Goal: Transaction & Acquisition: Book appointment/travel/reservation

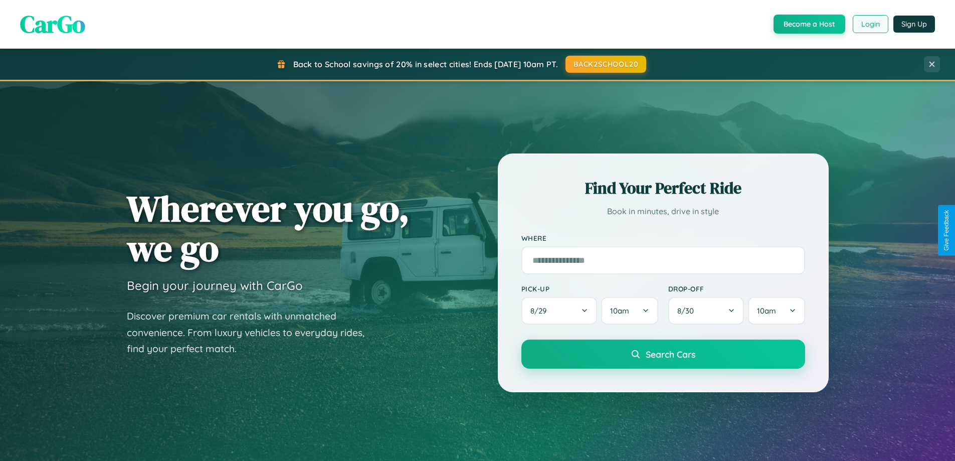
click at [870, 24] on button "Login" at bounding box center [871, 24] width 36 height 18
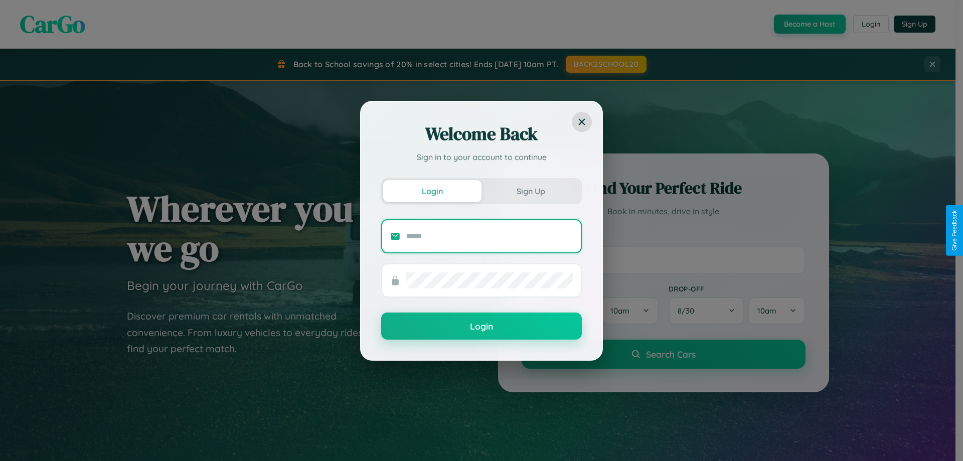
click at [489, 236] on input "text" at bounding box center [489, 236] width 166 height 16
type input "**********"
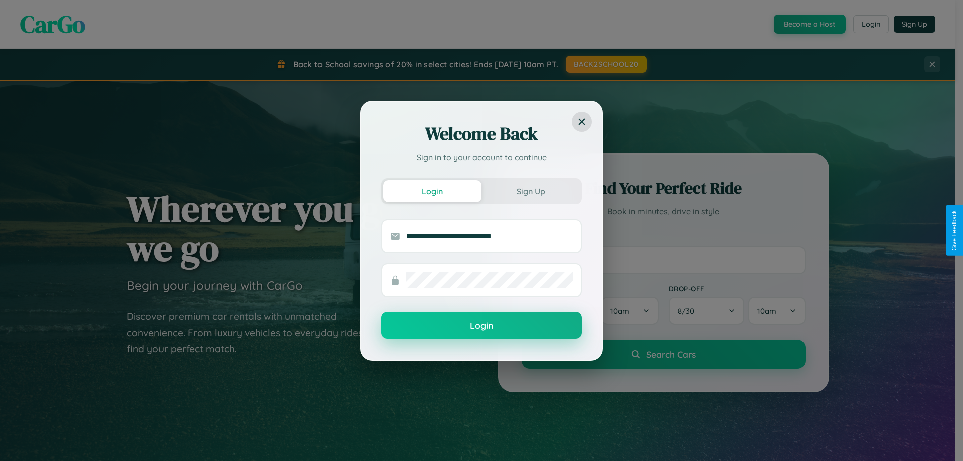
click at [481, 325] on button "Login" at bounding box center [481, 324] width 201 height 27
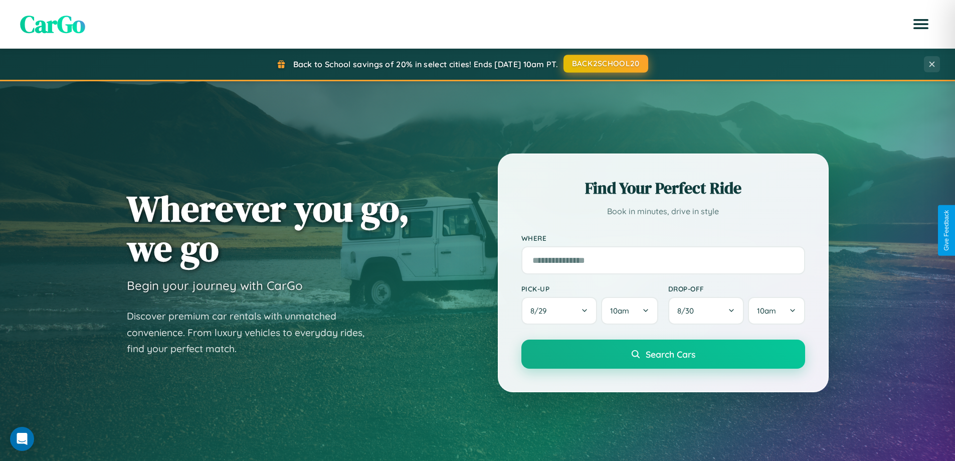
click at [605, 64] on button "BACK2SCHOOL20" at bounding box center [606, 64] width 85 height 18
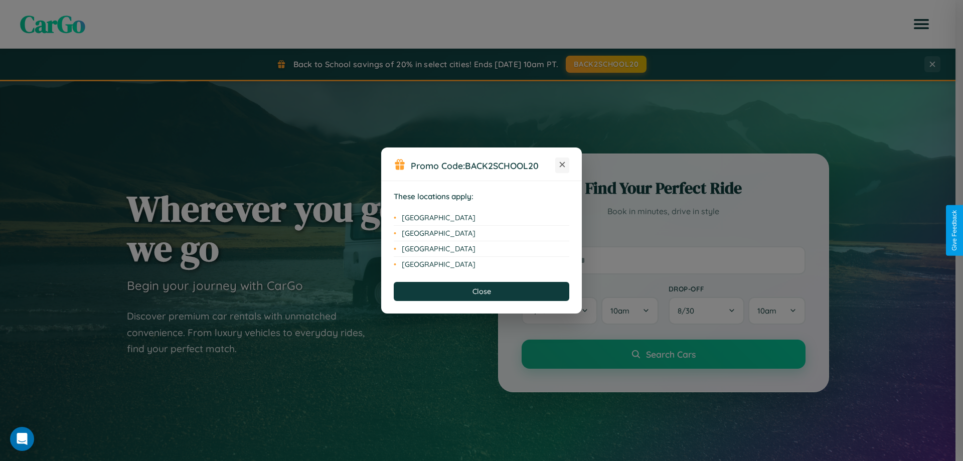
click at [562, 165] on icon at bounding box center [563, 165] width 6 height 6
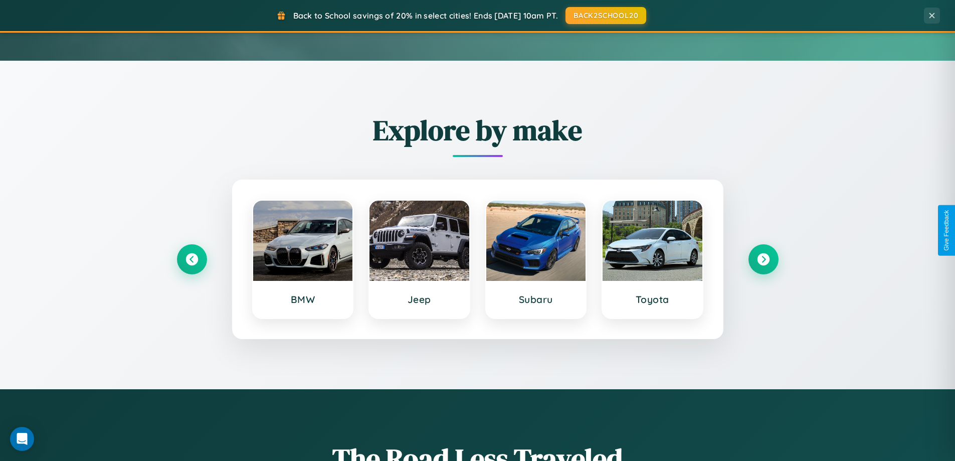
scroll to position [432, 0]
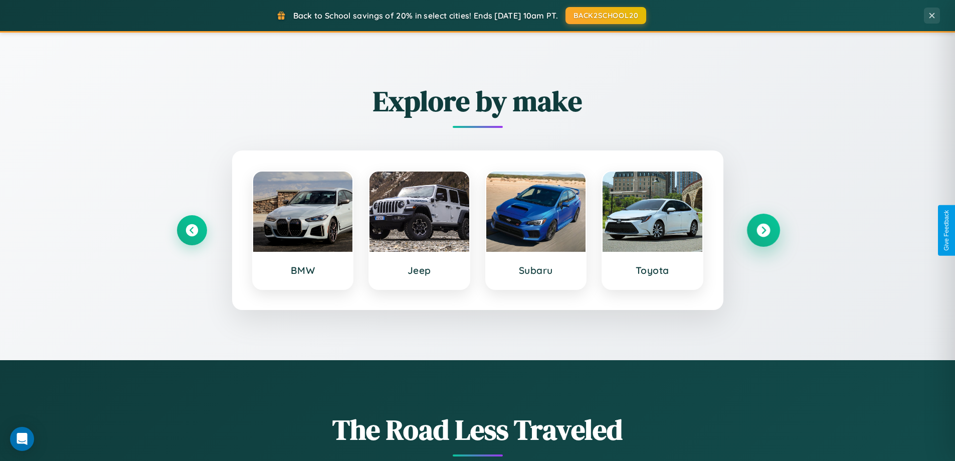
click at [763, 230] on icon at bounding box center [764, 231] width 14 height 14
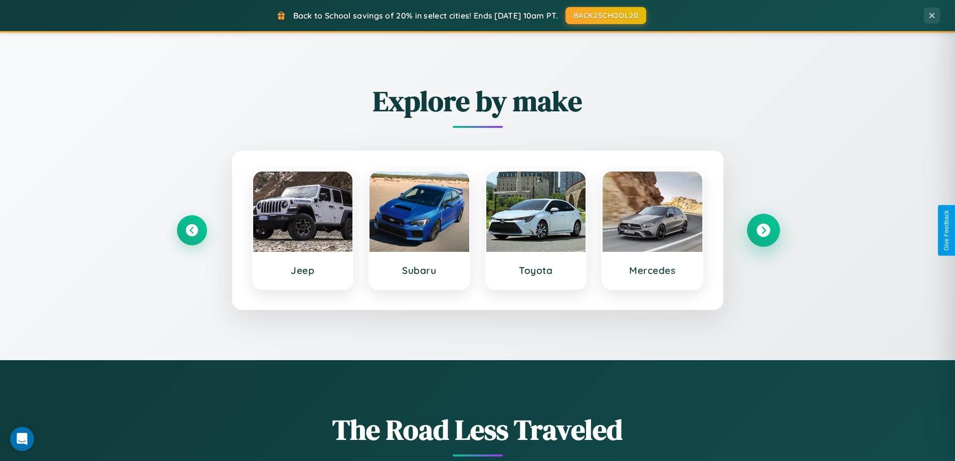
click at [763, 230] on icon at bounding box center [764, 231] width 14 height 14
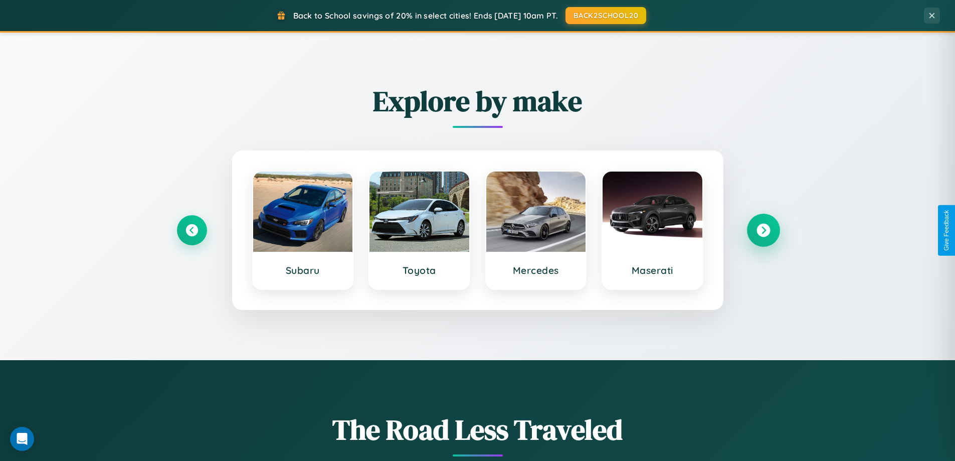
click at [763, 230] on icon at bounding box center [764, 231] width 14 height 14
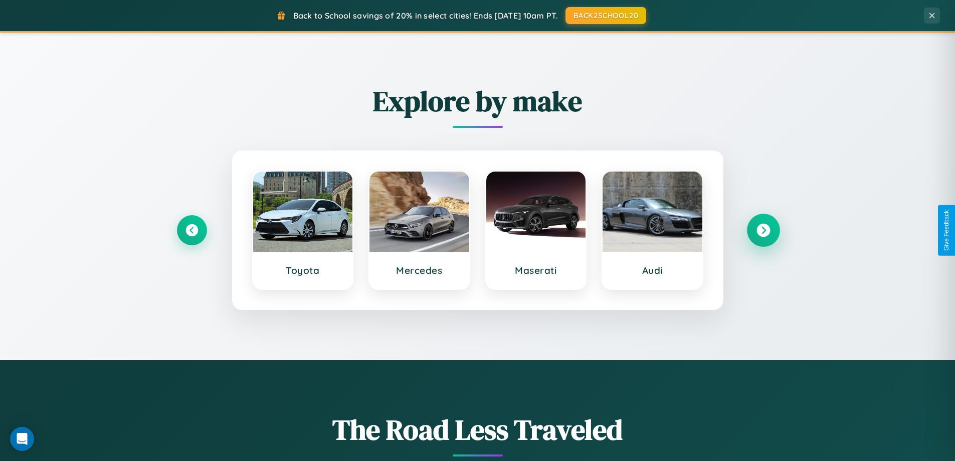
click at [763, 230] on icon at bounding box center [764, 231] width 14 height 14
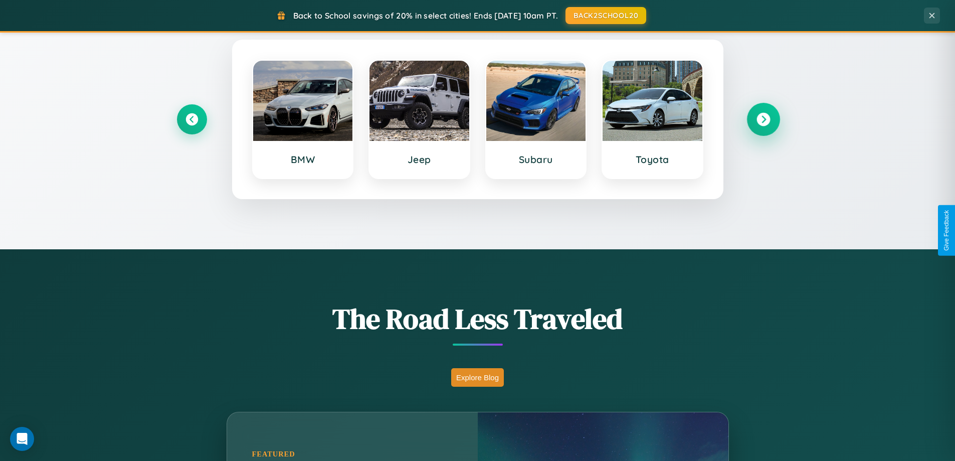
scroll to position [1611, 0]
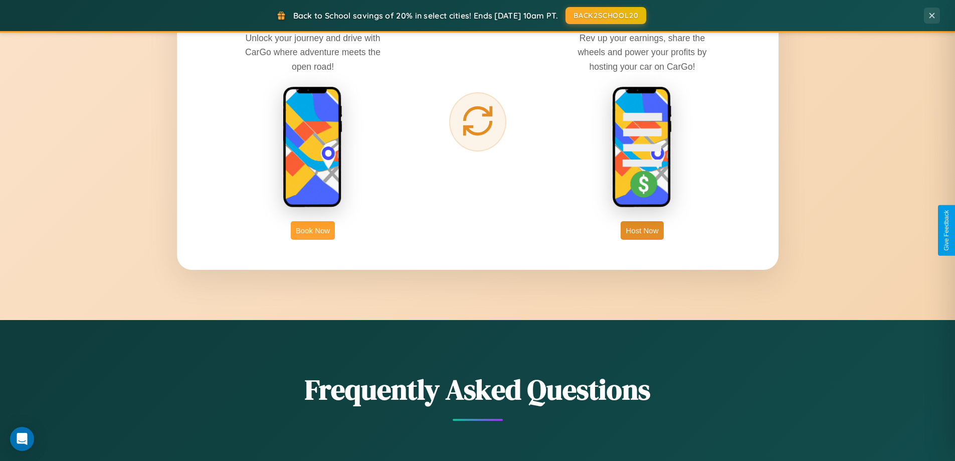
click at [313, 230] on button "Book Now" at bounding box center [313, 230] width 44 height 19
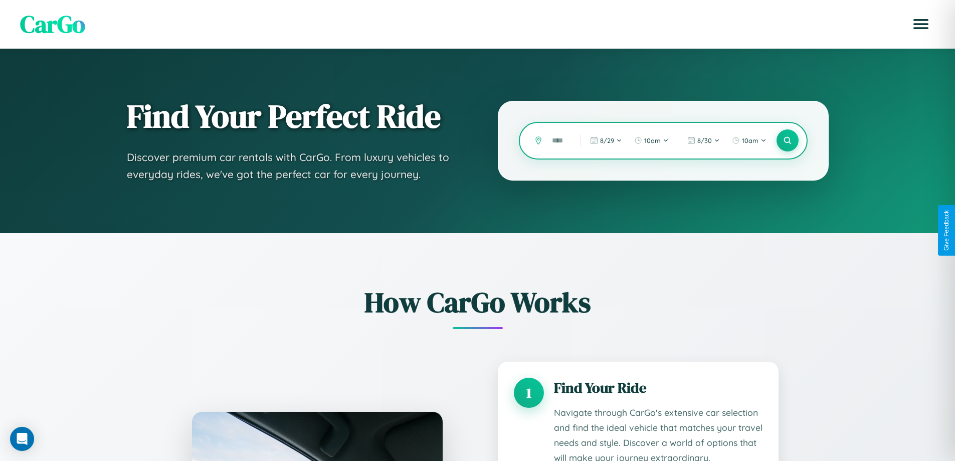
click at [559, 140] on input "text" at bounding box center [559, 141] width 24 height 18
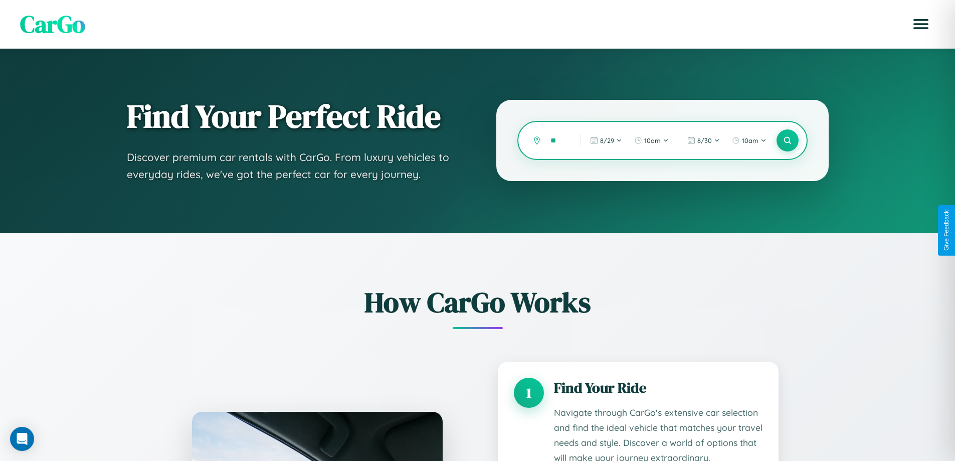
type input "*"
type input "********"
click at [787, 140] on icon at bounding box center [788, 141] width 10 height 10
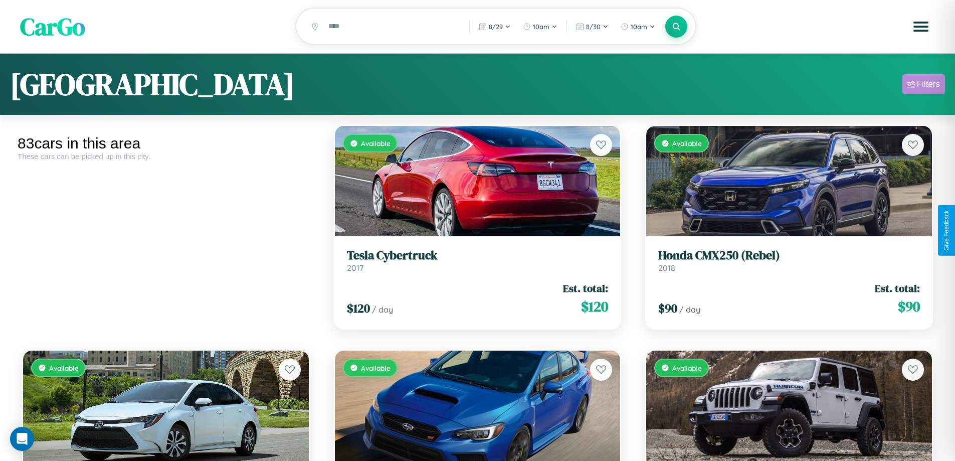
click at [924, 86] on div "Filters" at bounding box center [928, 84] width 23 height 10
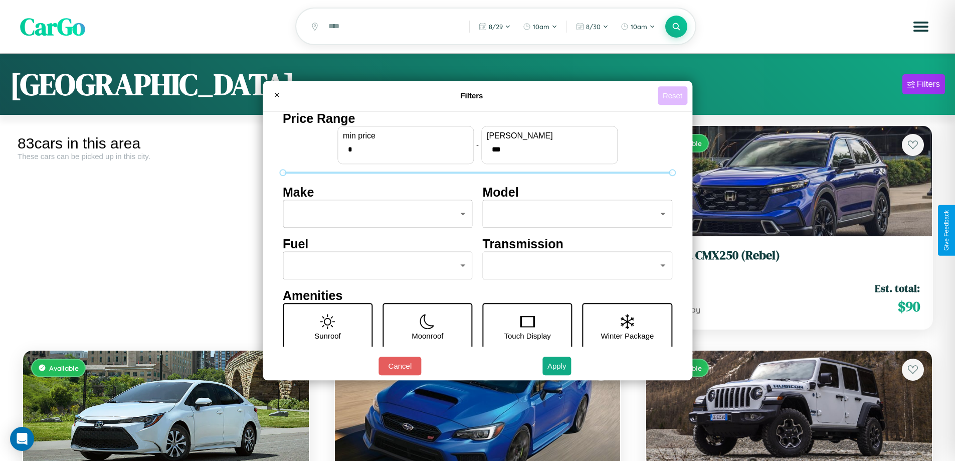
click at [674, 95] on button "Reset" at bounding box center [673, 95] width 30 height 19
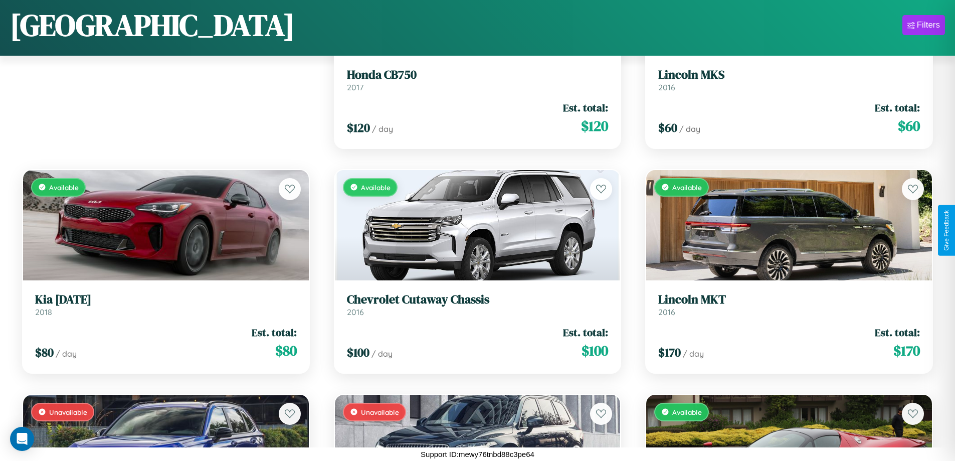
scroll to position [1039, 0]
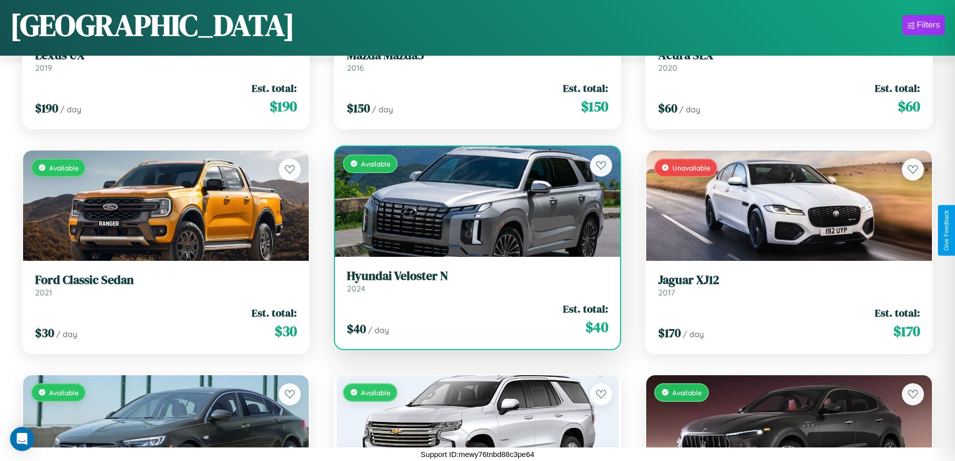
click at [473, 281] on h3 "Hyundai Veloster N" at bounding box center [478, 276] width 262 height 15
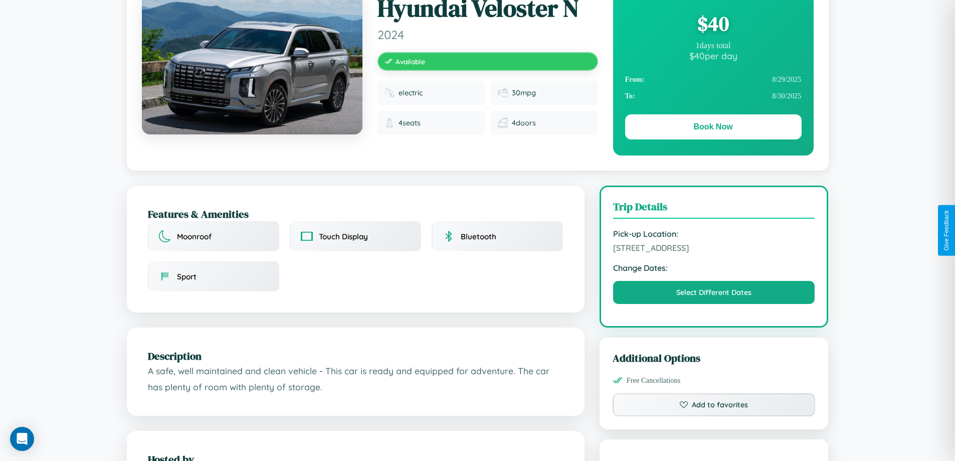
scroll to position [260, 0]
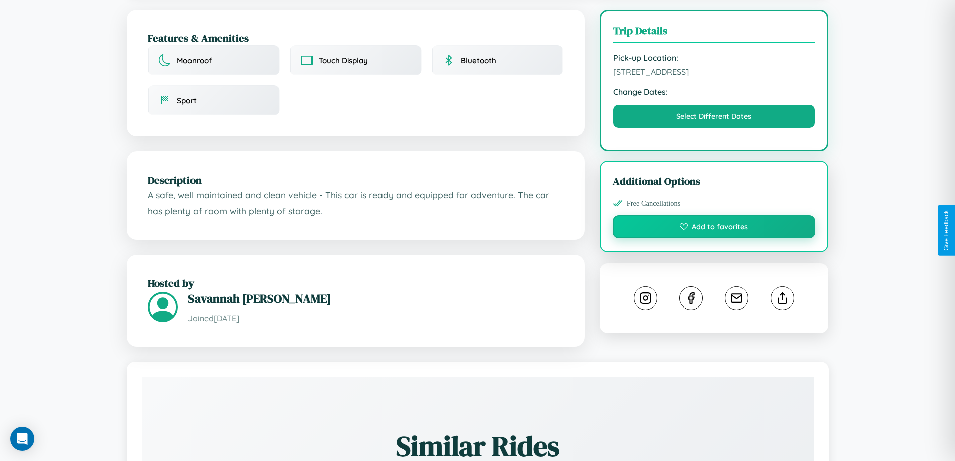
click at [714, 228] on button "Add to favorites" at bounding box center [714, 226] width 203 height 23
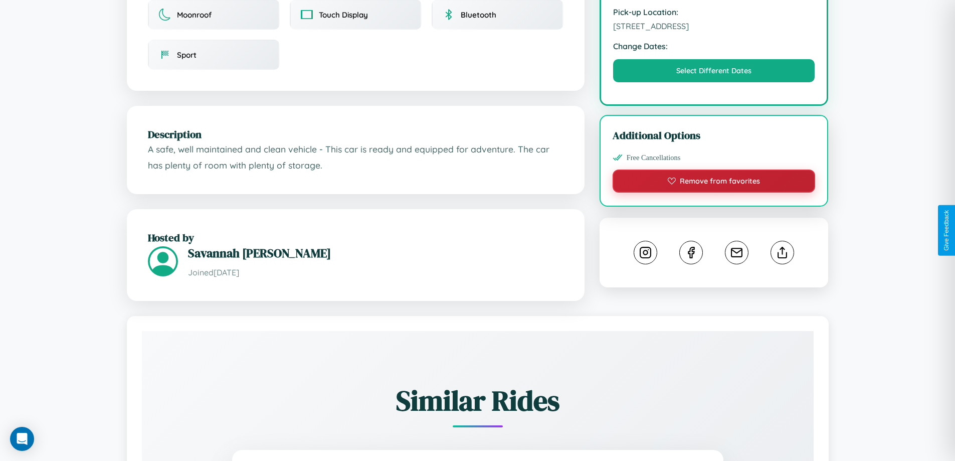
scroll to position [329, 0]
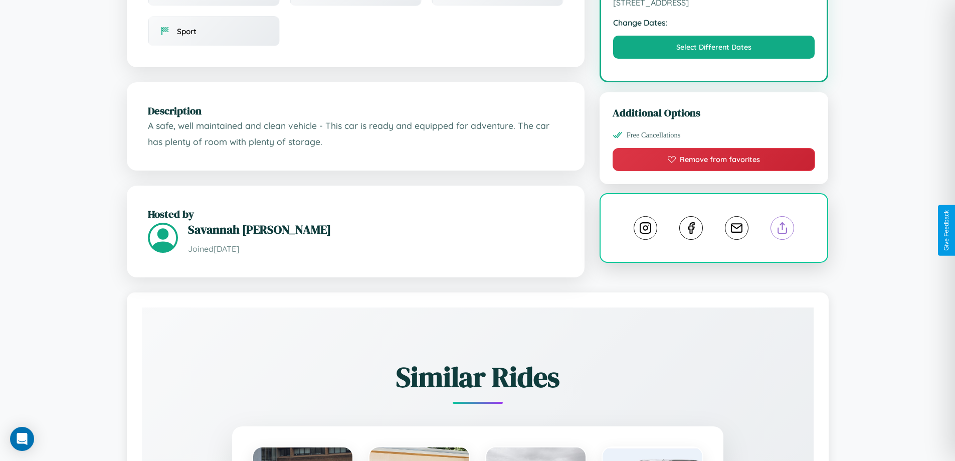
click at [783, 229] on line at bounding box center [783, 226] width 0 height 7
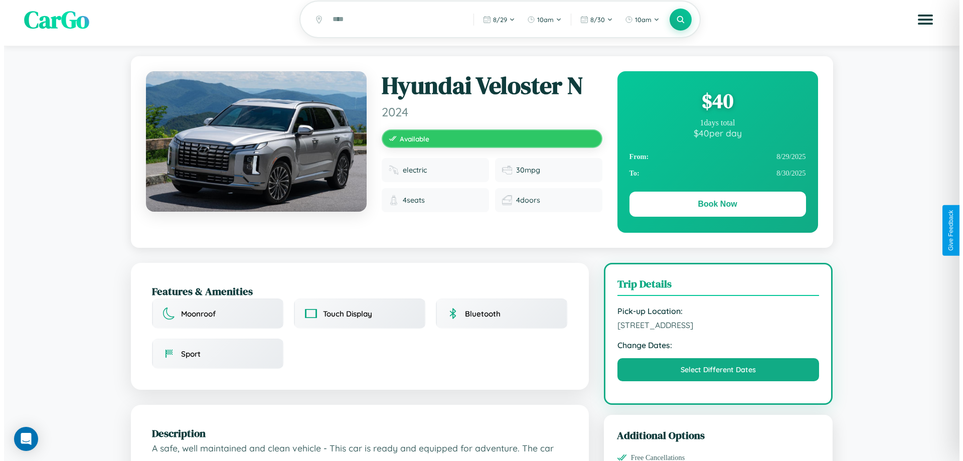
scroll to position [0, 0]
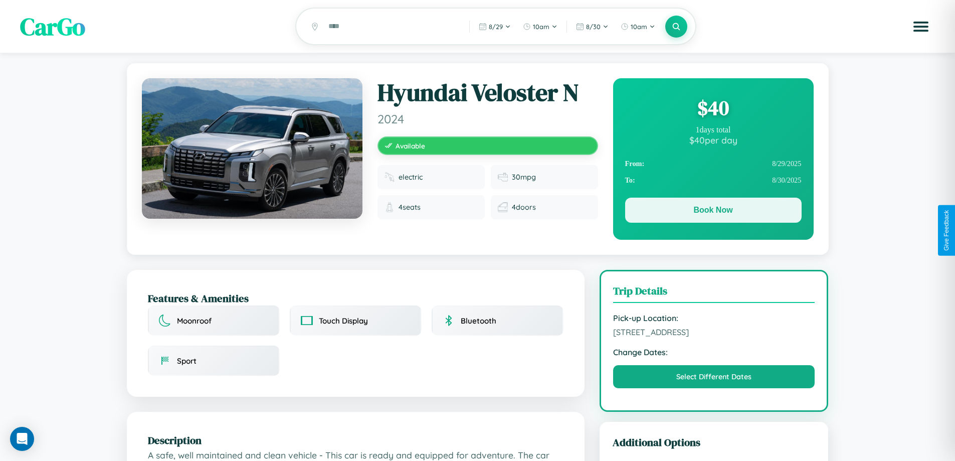
click at [713, 212] on button "Book Now" at bounding box center [713, 210] width 176 height 25
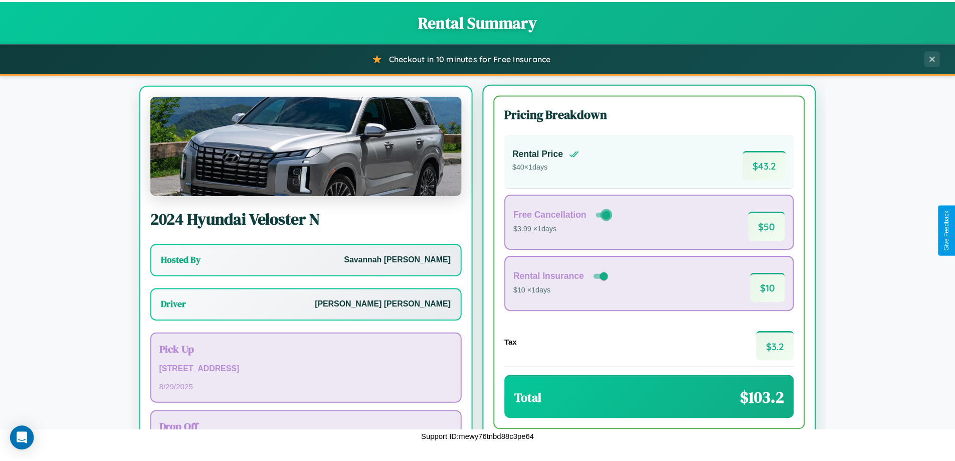
scroll to position [47, 0]
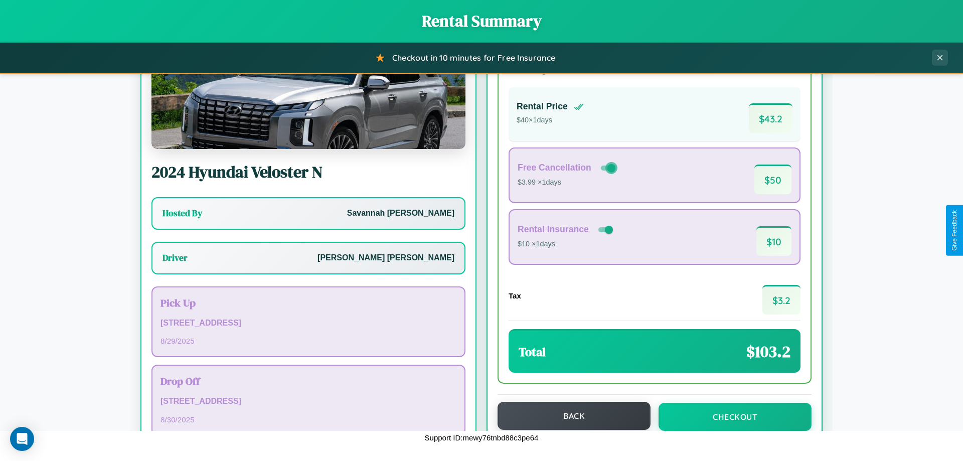
click at [569, 416] on button "Back" at bounding box center [573, 416] width 153 height 28
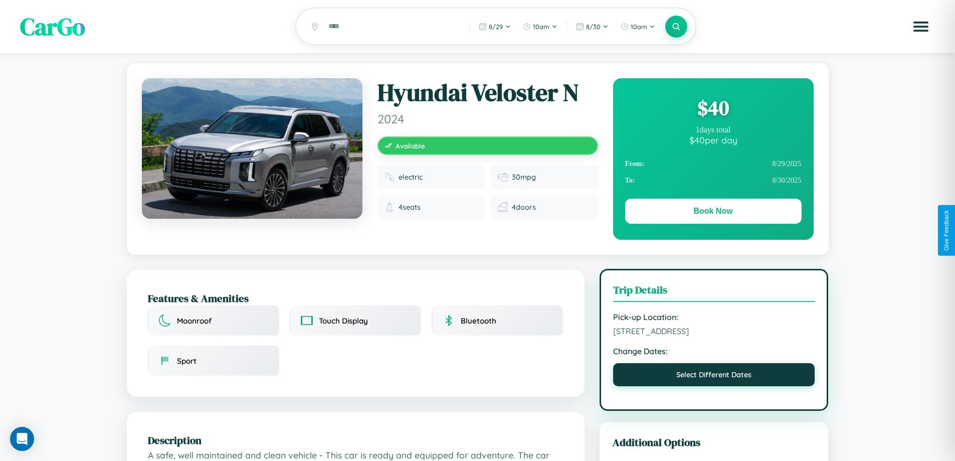
click at [714, 377] on button "Select Different Dates" at bounding box center [714, 374] width 202 height 23
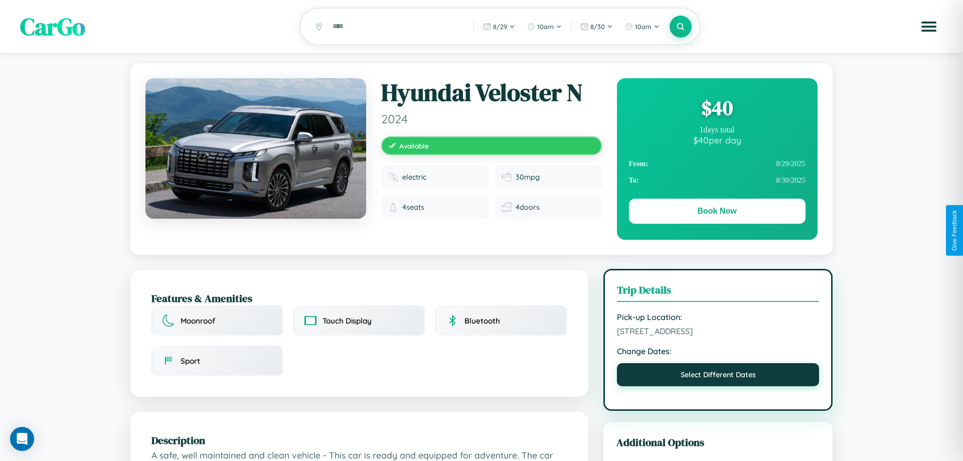
select select "*"
select select "****"
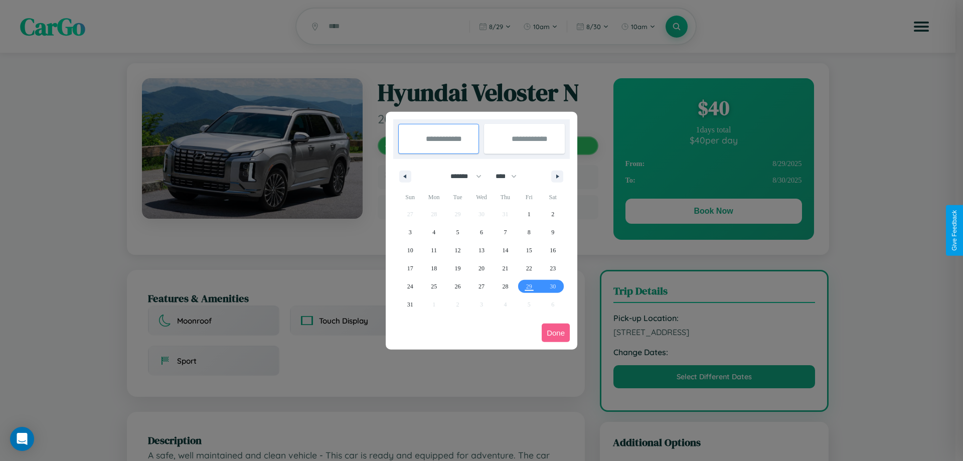
drag, startPoint x: 461, startPoint y: 176, endPoint x: 481, endPoint y: 201, distance: 32.1
click at [461, 176] on select "******* ******** ***** ***** *** **** **** ****** ********* ******* ******** **…" at bounding box center [464, 176] width 43 height 17
select select "*"
drag, startPoint x: 510, startPoint y: 176, endPoint x: 481, endPoint y: 201, distance: 38.4
click at [510, 176] on select "**** **** **** **** **** **** **** **** **** **** **** **** **** **** **** ****…" at bounding box center [505, 176] width 30 height 17
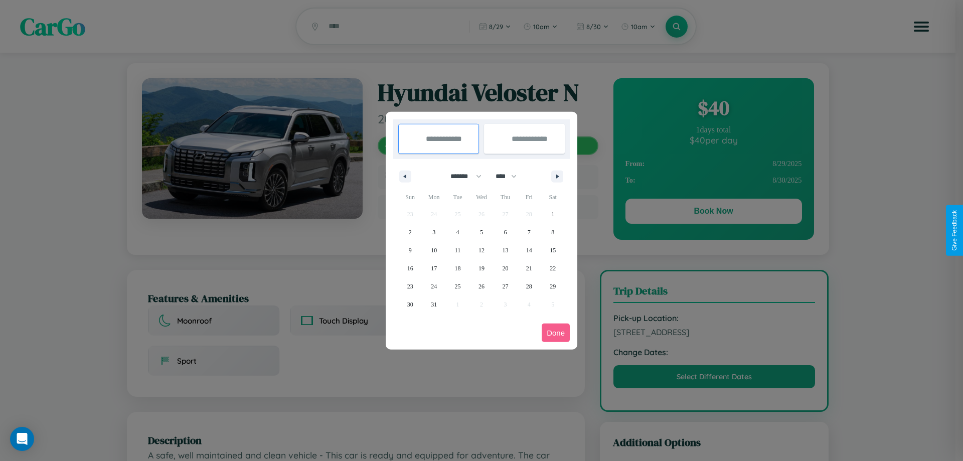
select select "****"
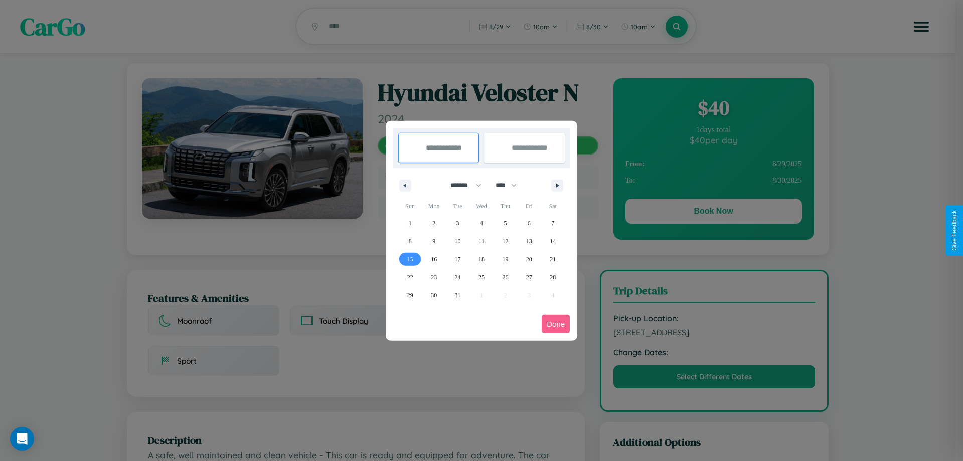
click at [410, 259] on span "15" at bounding box center [410, 259] width 6 height 18
type input "**********"
click at [434, 259] on span "16" at bounding box center [434, 259] width 6 height 18
type input "**********"
click at [556, 323] on button "Done" at bounding box center [556, 323] width 28 height 19
